Goal: Information Seeking & Learning: Learn about a topic

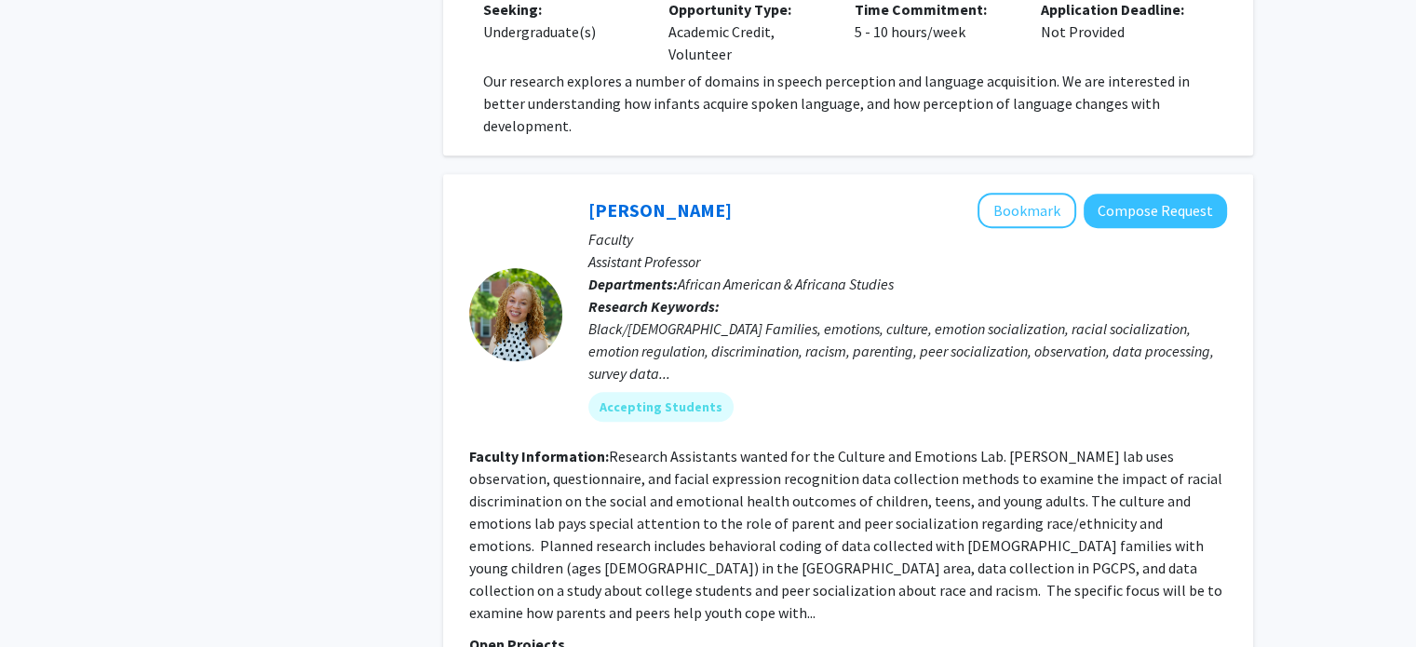
scroll to position [8819, 0]
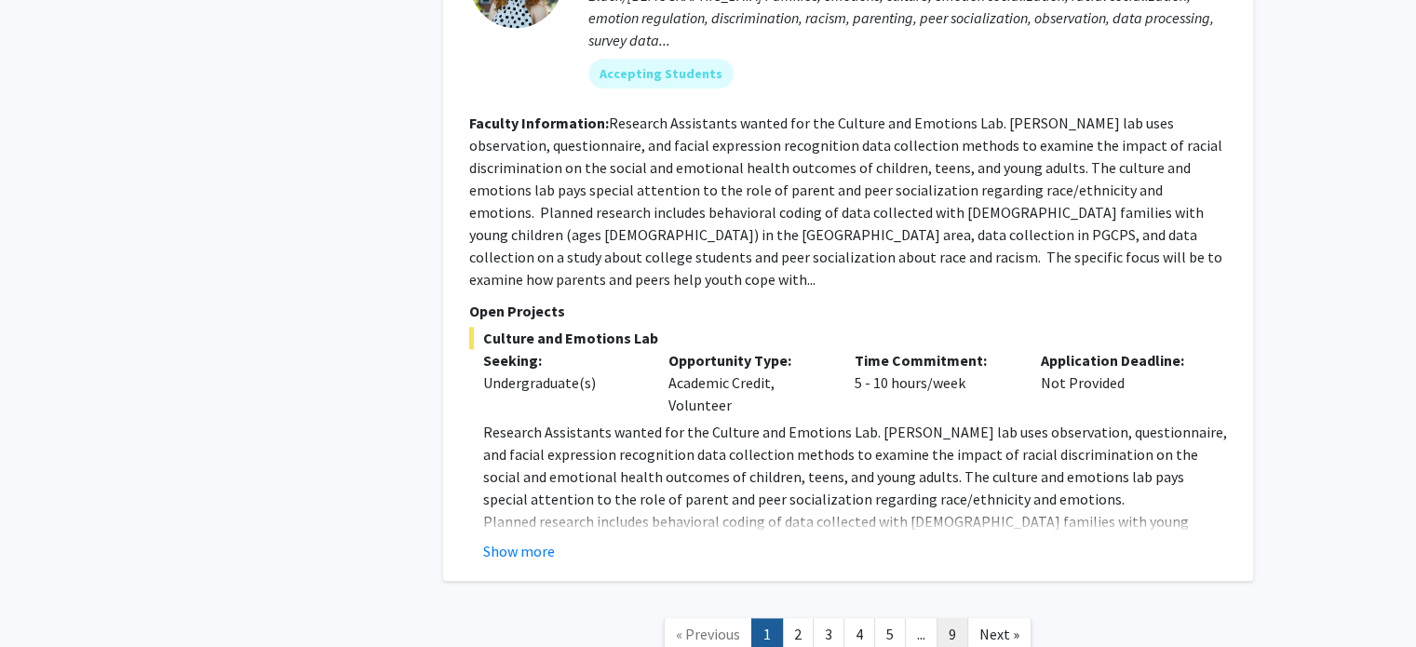
click at [942, 618] on link "9" at bounding box center [953, 634] width 32 height 33
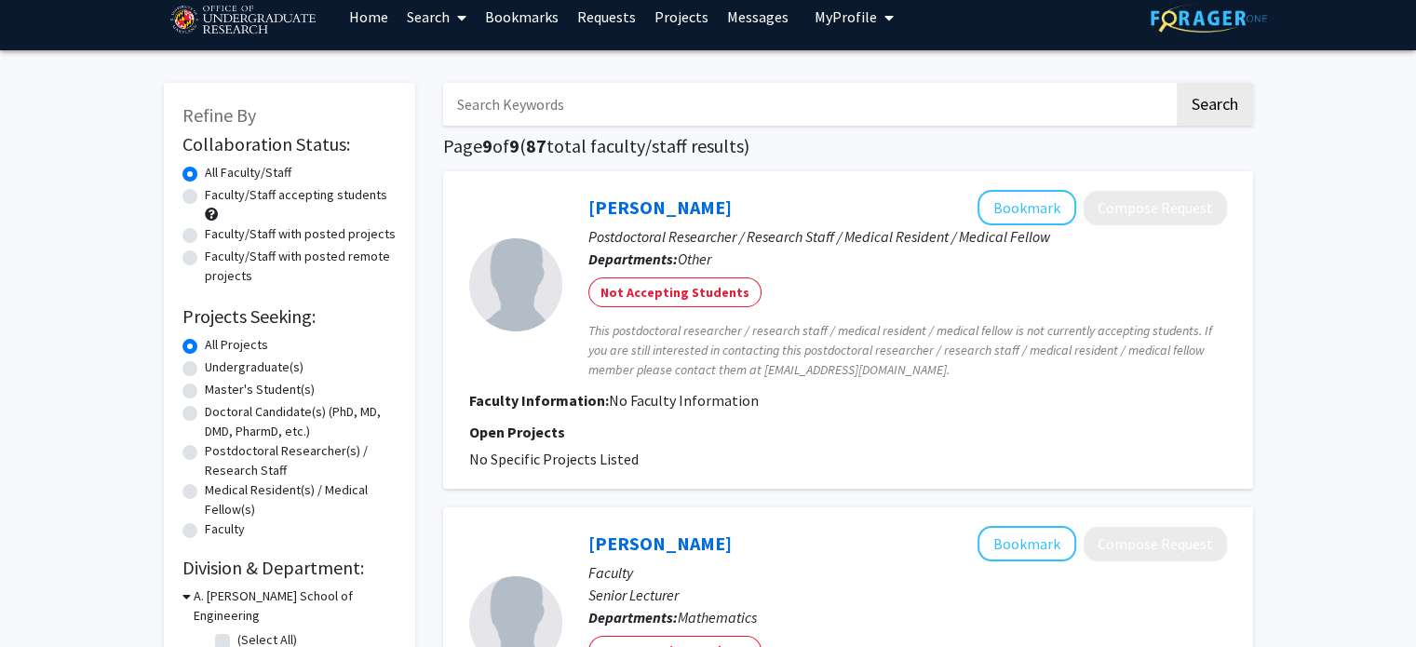
scroll to position [18, 0]
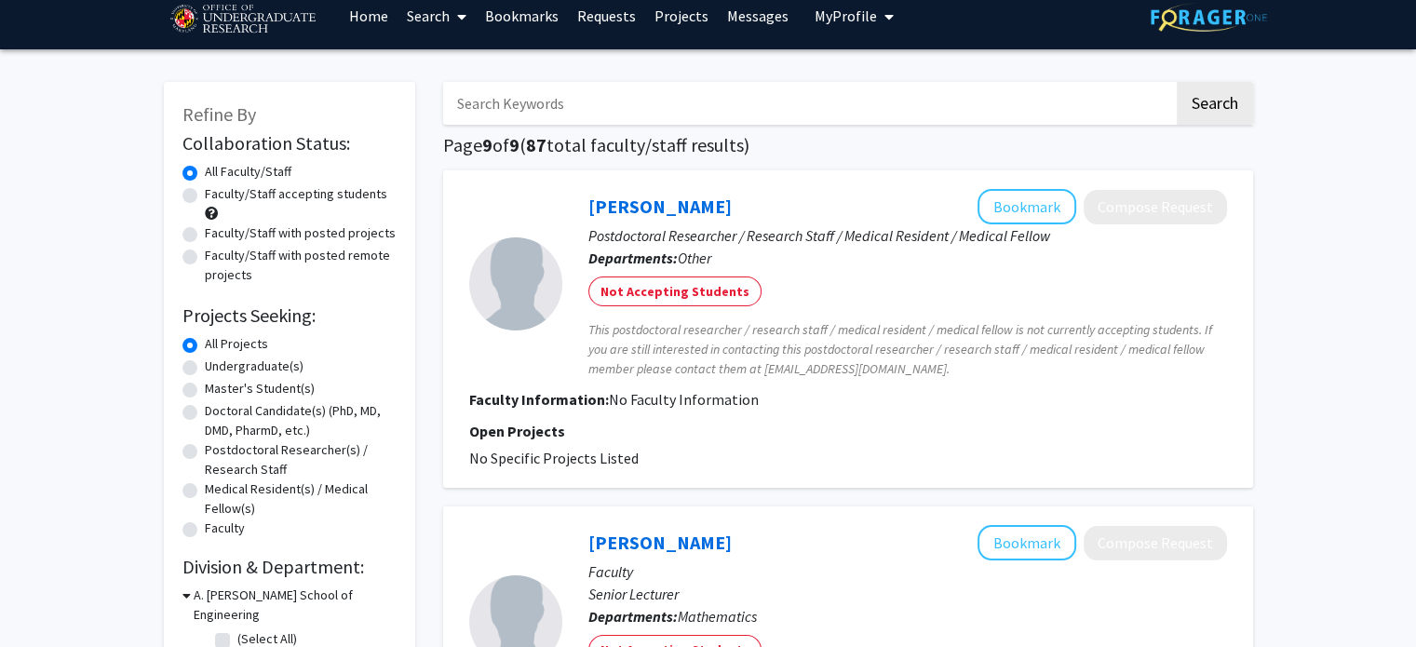
click at [263, 197] on label "Faculty/Staff accepting students" at bounding box center [296, 194] width 182 height 20
click at [217, 196] on input "Faculty/Staff accepting students" at bounding box center [211, 190] width 12 height 12
radio input "true"
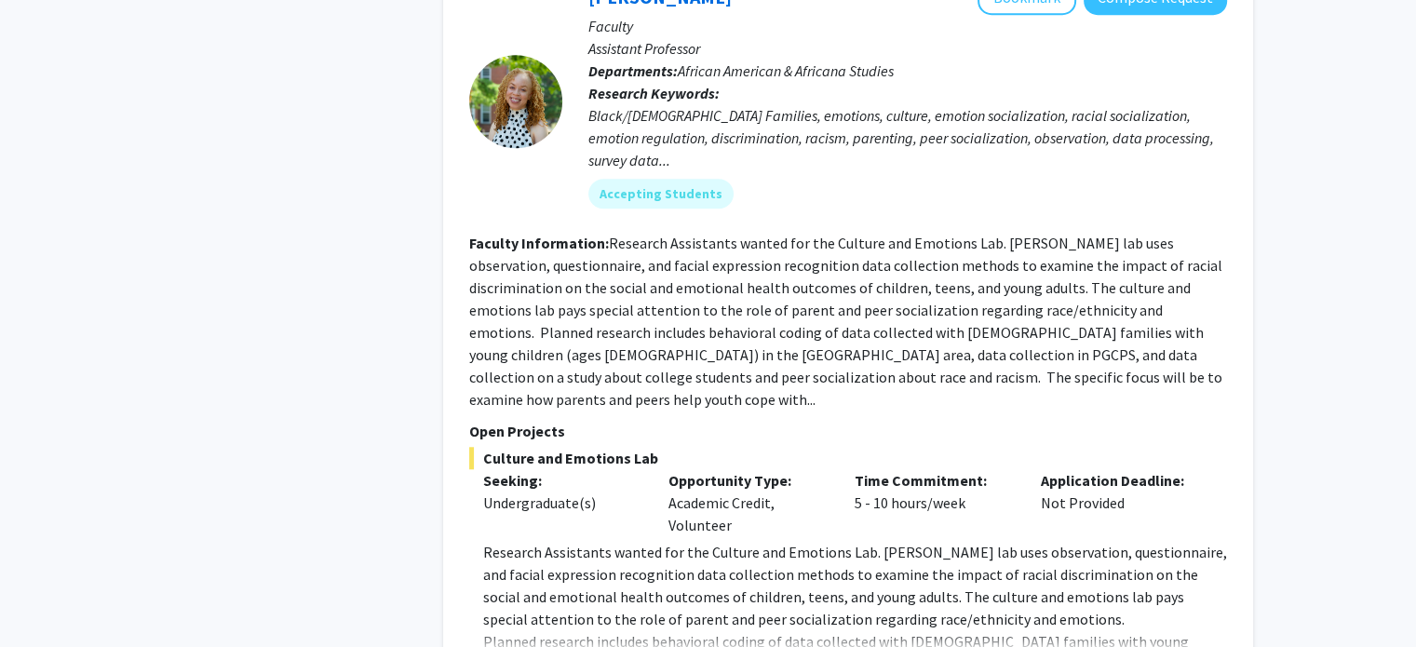
scroll to position [8819, 0]
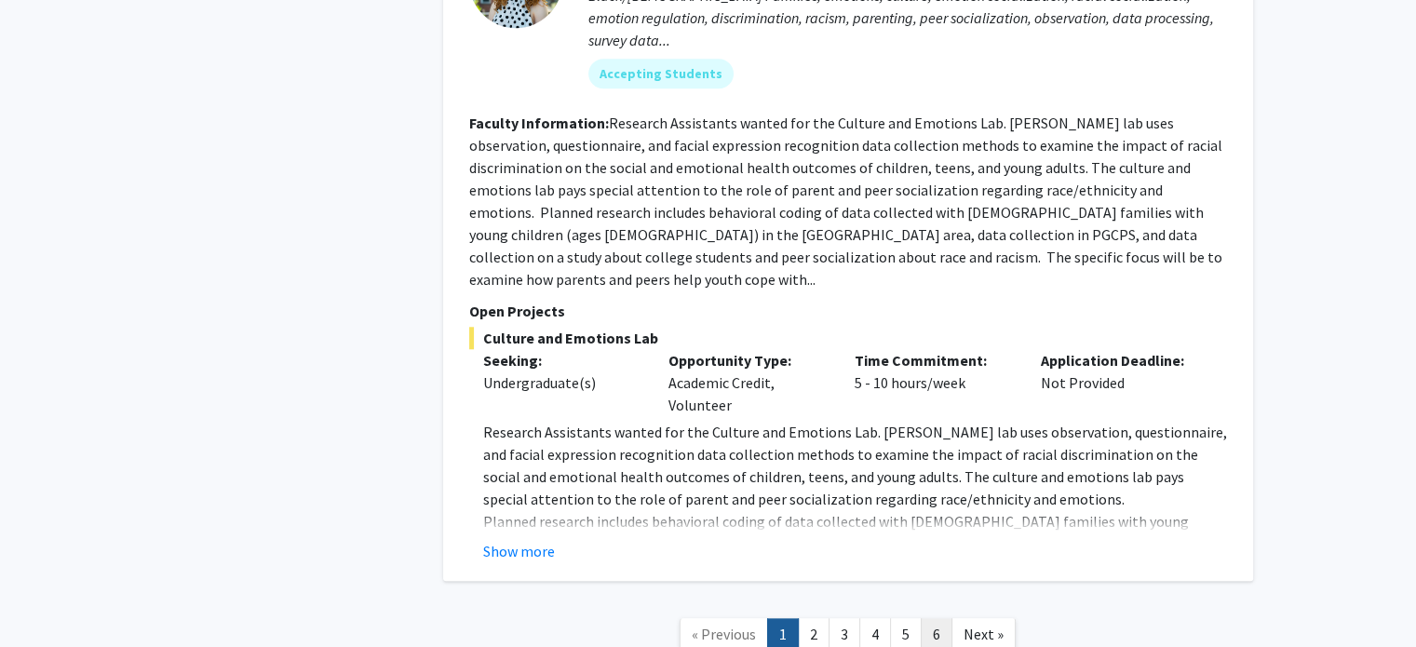
click at [940, 618] on link "6" at bounding box center [937, 634] width 32 height 33
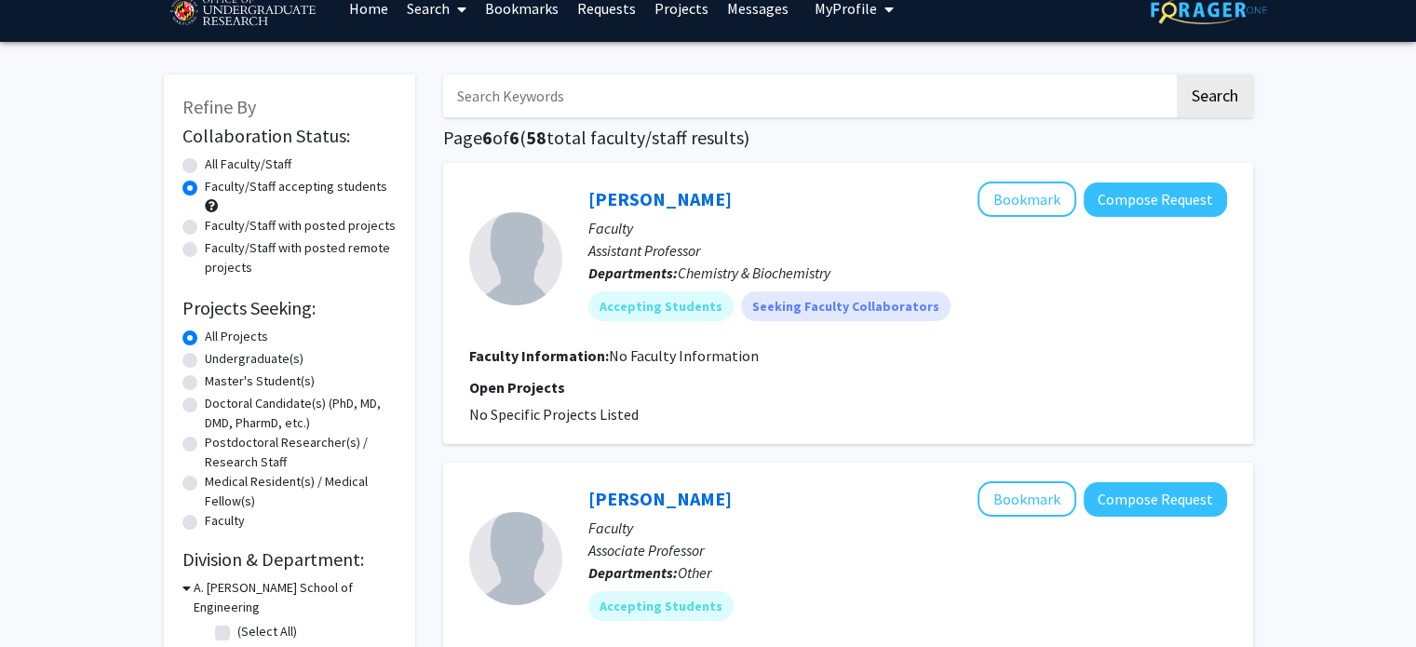
scroll to position [26, 0]
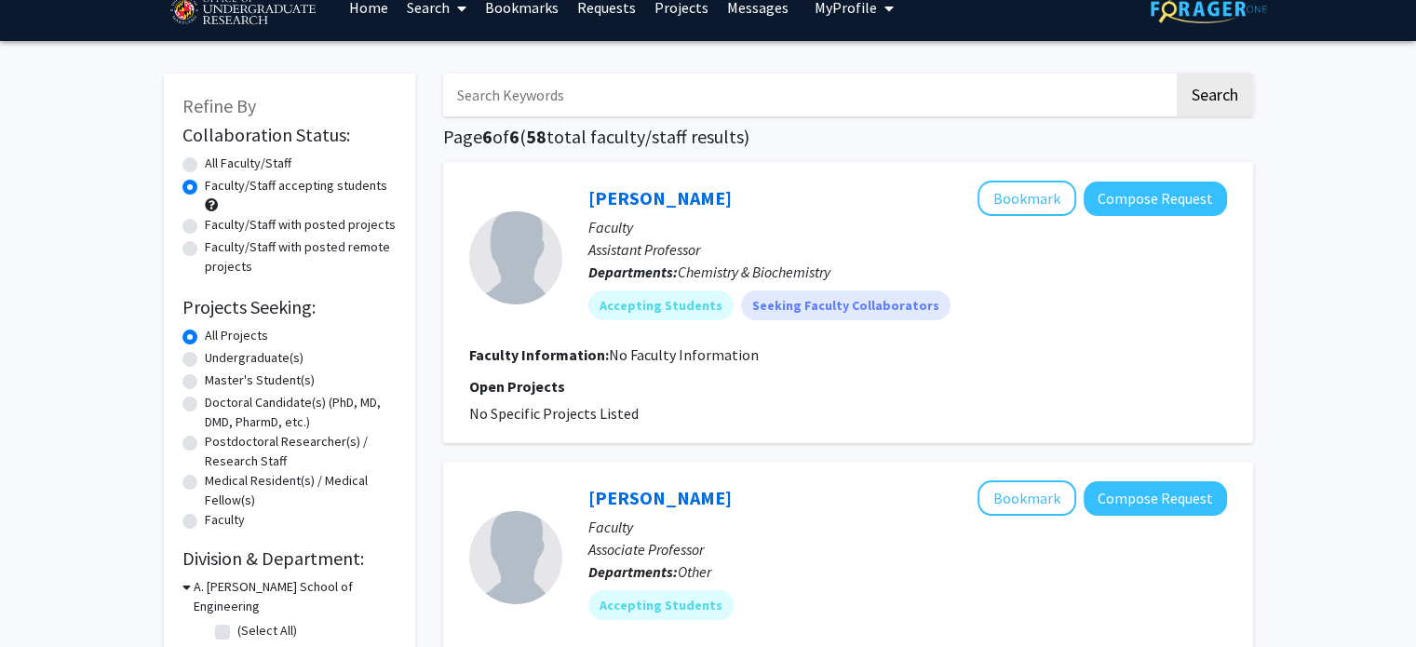
click at [352, 219] on label "Faculty/Staff with posted projects" at bounding box center [300, 225] width 191 height 20
click at [217, 219] on input "Faculty/Staff with posted projects" at bounding box center [211, 221] width 12 height 12
radio input "true"
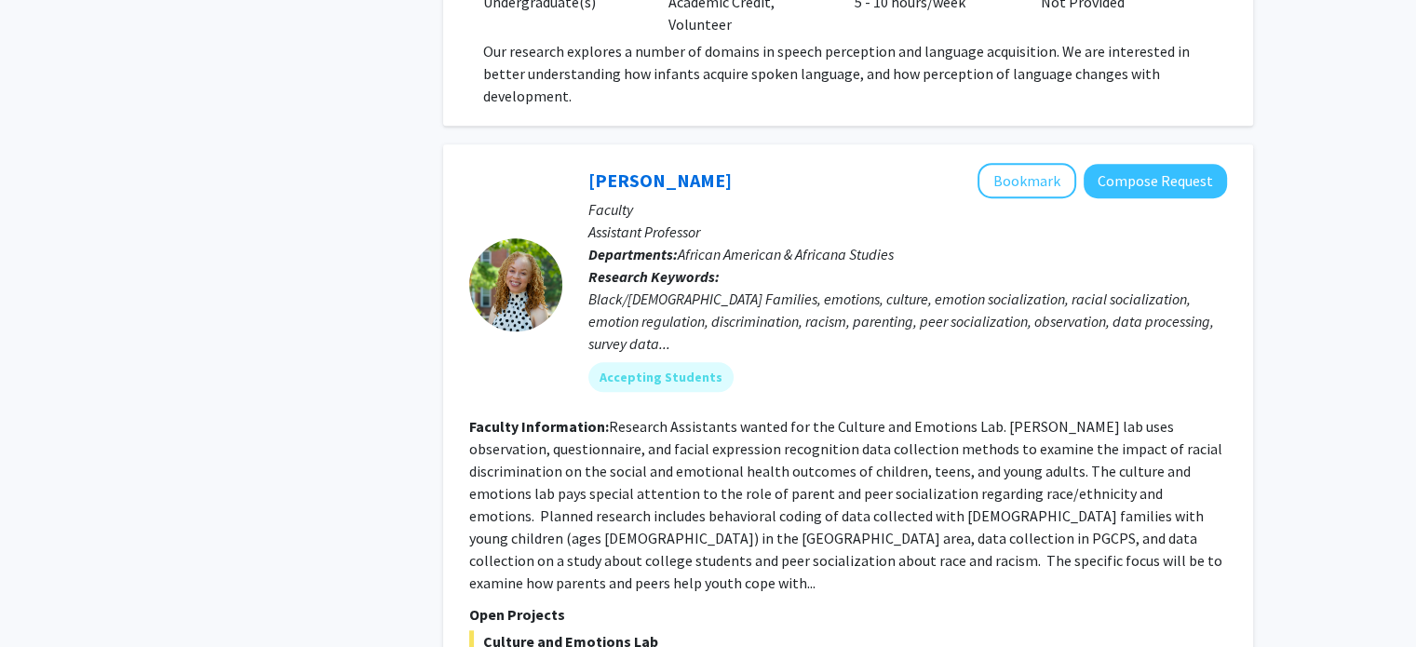
scroll to position [8819, 0]
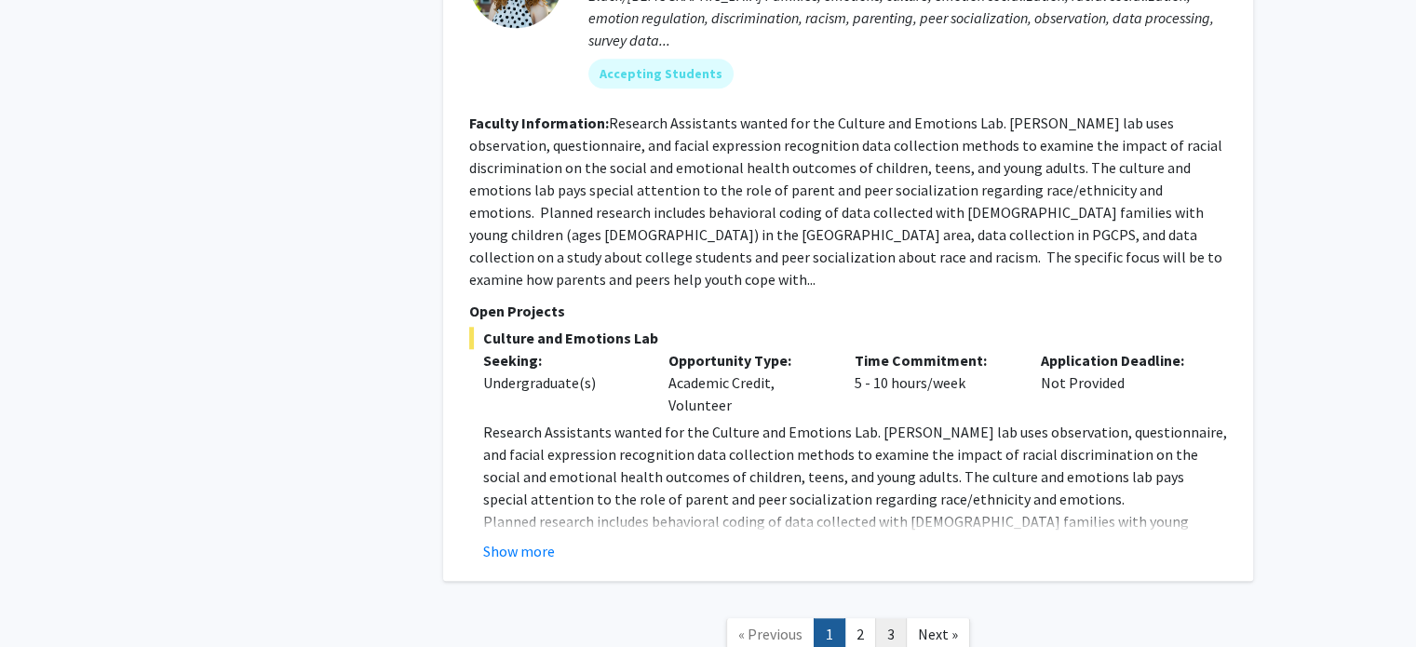
click at [886, 618] on link "3" at bounding box center [891, 634] width 32 height 33
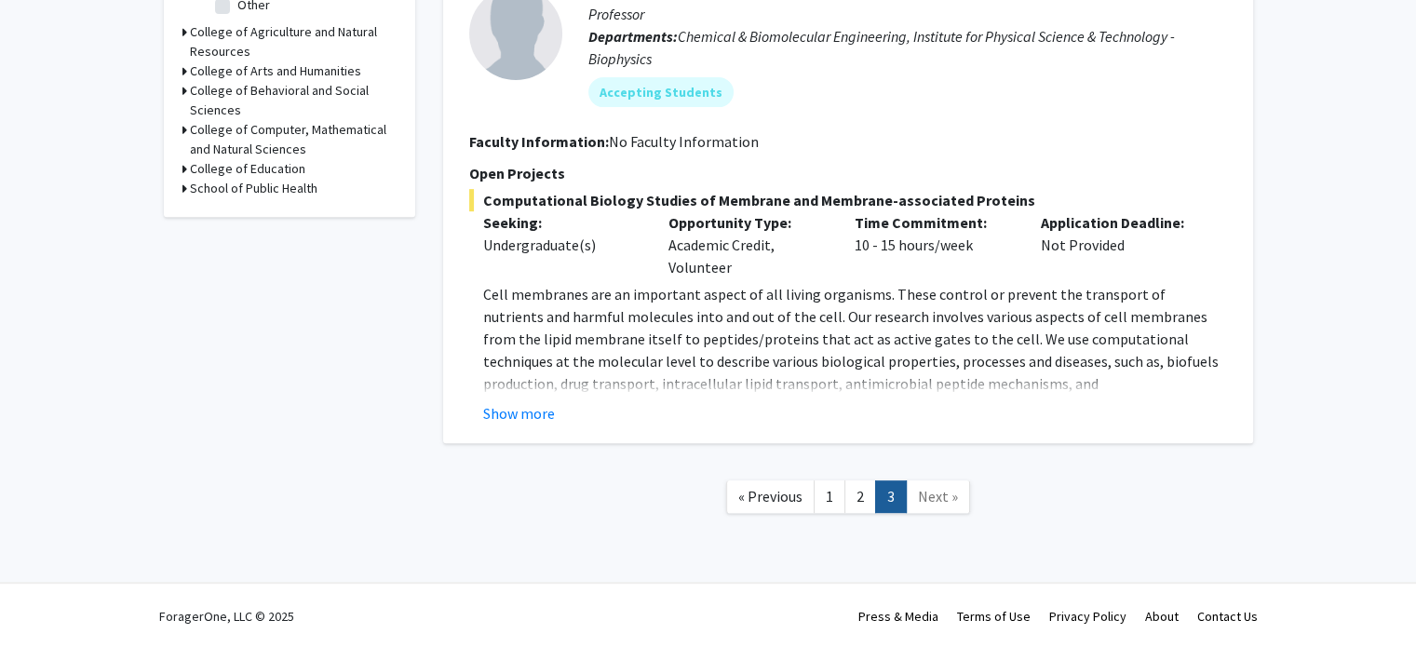
scroll to position [752, 0]
click at [864, 499] on link "2" at bounding box center [861, 496] width 32 height 33
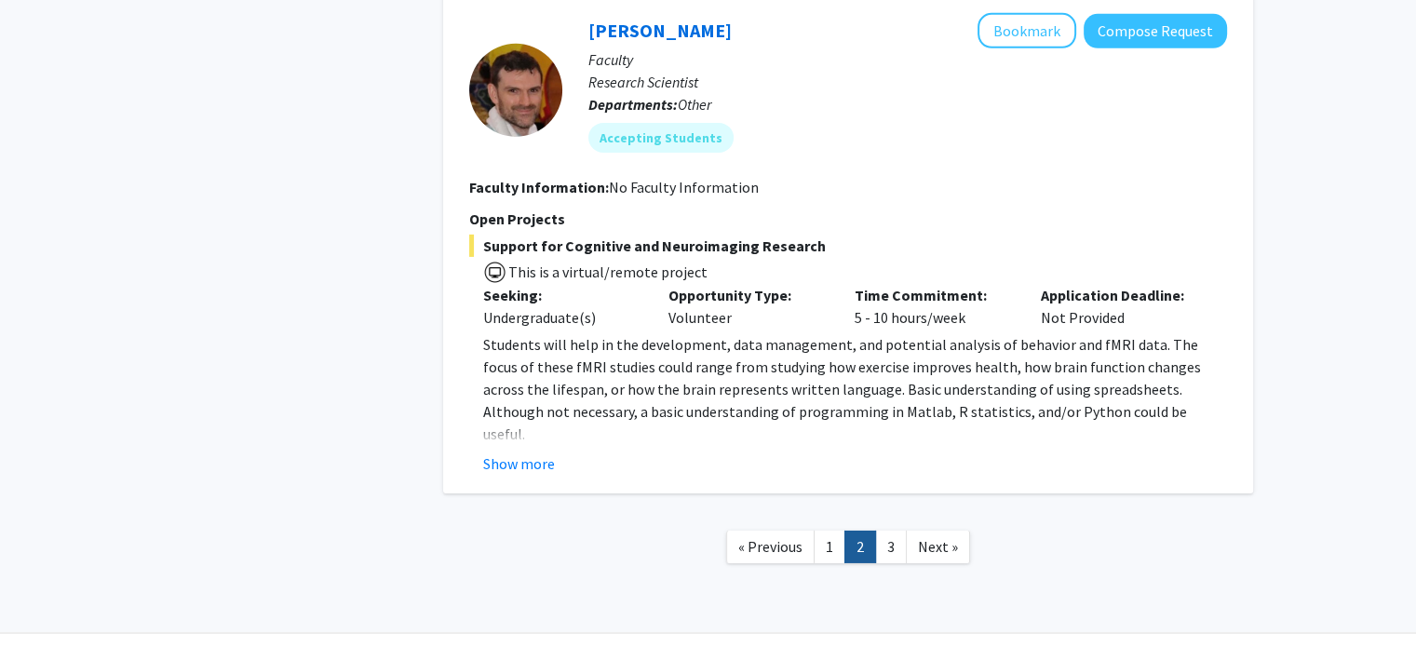
scroll to position [6104, 0]
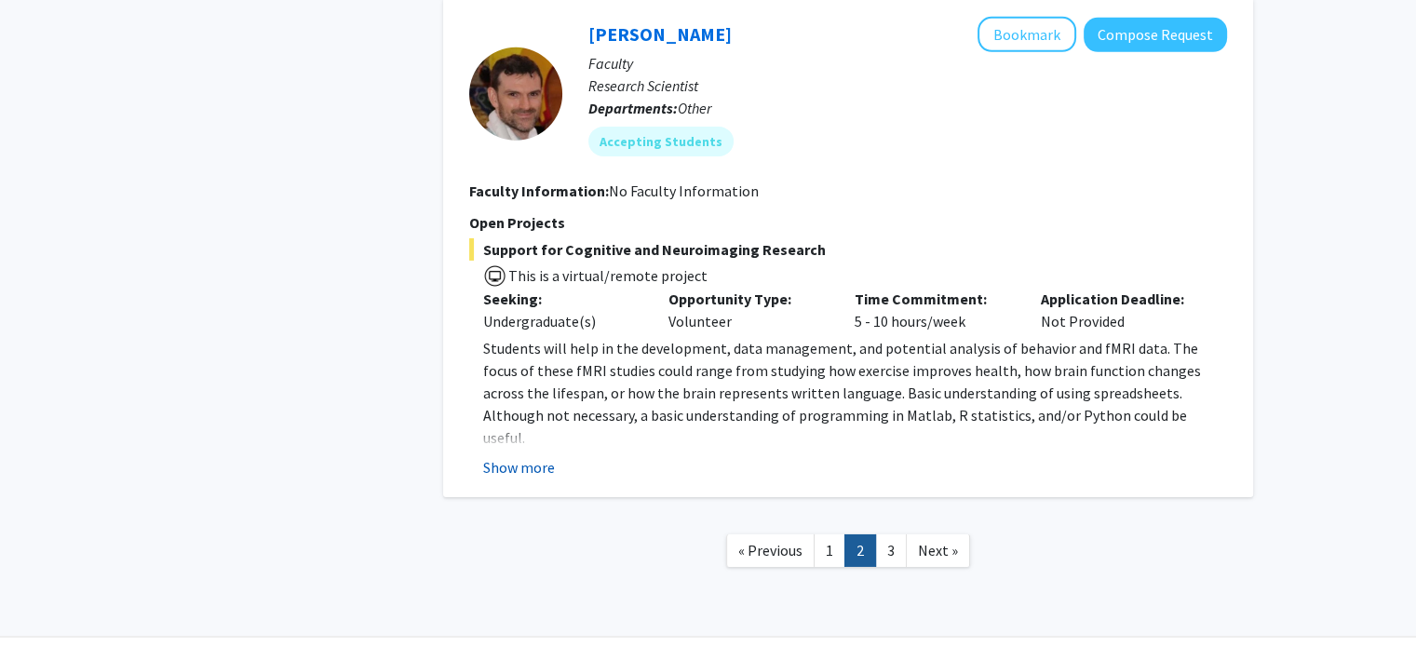
click at [510, 456] on button "Show more" at bounding box center [519, 467] width 72 height 22
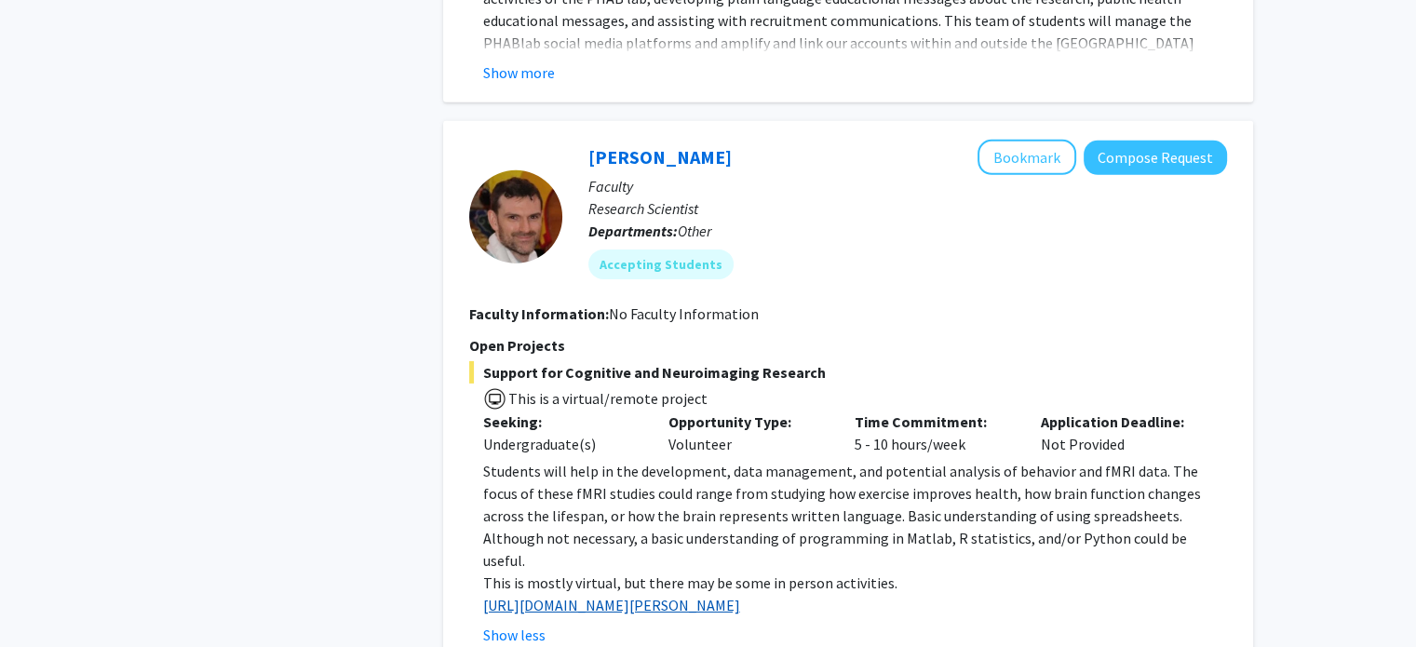
scroll to position [5984, 0]
